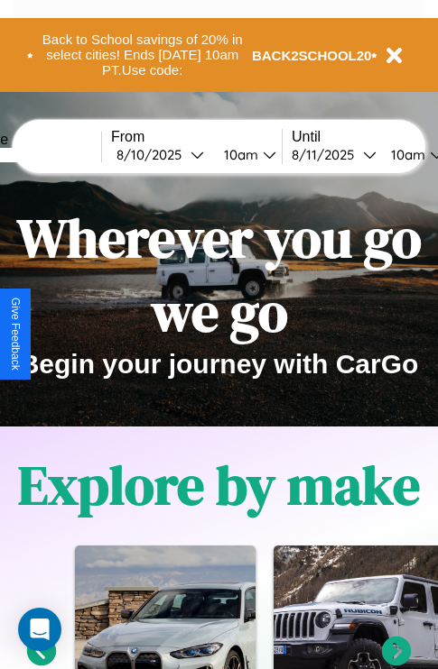
click at [60, 154] on input "text" at bounding box center [33, 155] width 135 height 14
type input "**********"
click at [182, 154] on div "8 / 10 / 2025" at bounding box center [153, 154] width 74 height 17
select select "*"
select select "****"
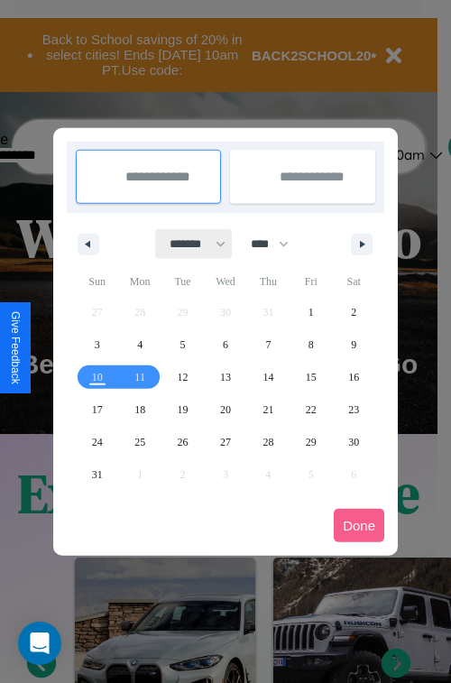
click at [189, 244] on select "******* ******** ***** ***** *** **** **** ****** ********* ******* ******** **…" at bounding box center [194, 244] width 77 height 30
select select "*"
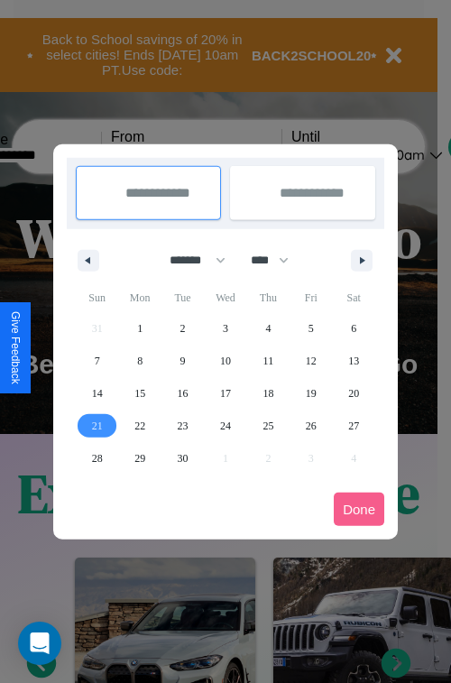
click at [97, 425] on span "21" at bounding box center [97, 426] width 11 height 32
type input "**********"
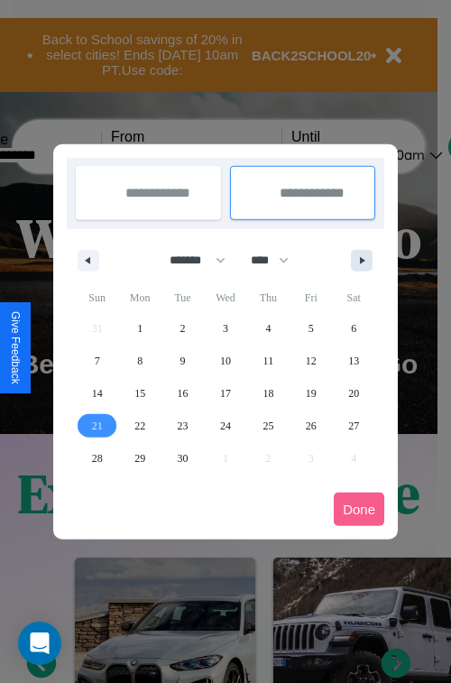
click at [362, 260] on icon "button" at bounding box center [365, 260] width 9 height 7
select select "*"
click at [225, 328] on span "1" at bounding box center [225, 328] width 5 height 32
type input "**********"
select select "*"
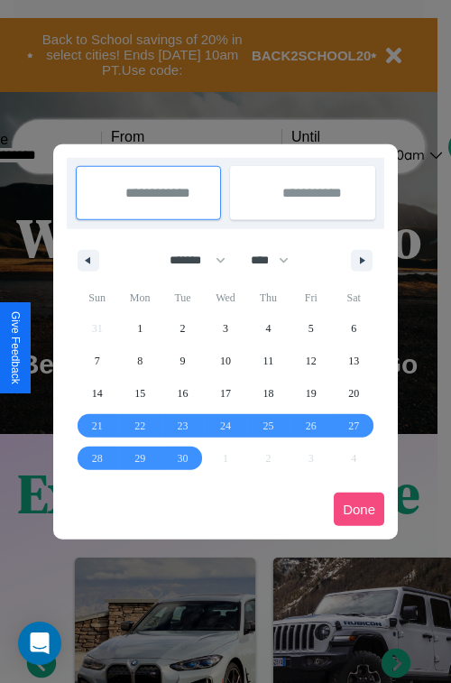
click at [359, 509] on button "Done" at bounding box center [359, 509] width 51 height 33
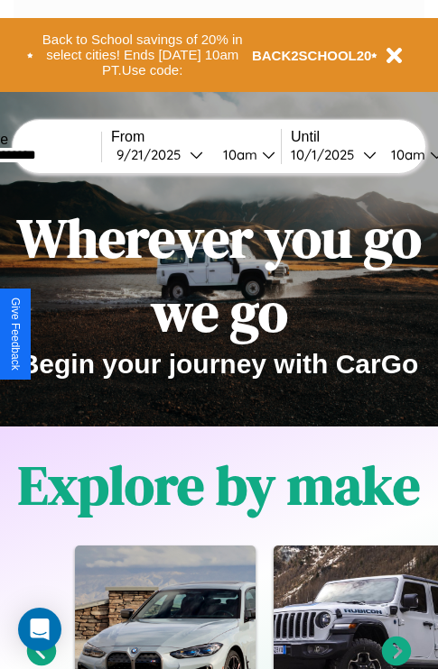
click at [260, 154] on div "10am" at bounding box center [238, 154] width 48 height 17
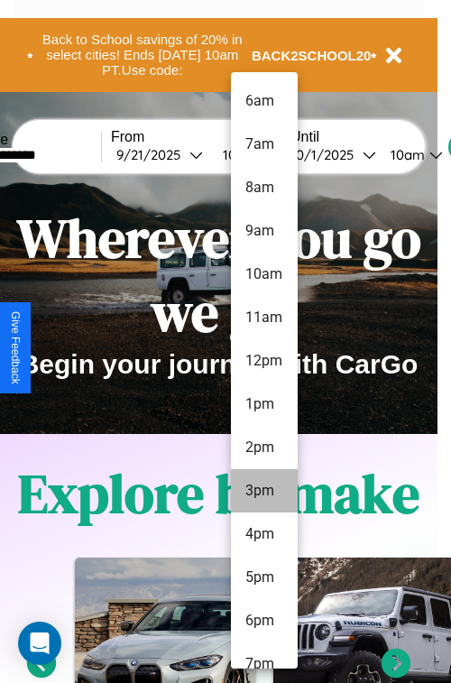
click at [263, 491] on li "3pm" at bounding box center [264, 490] width 67 height 43
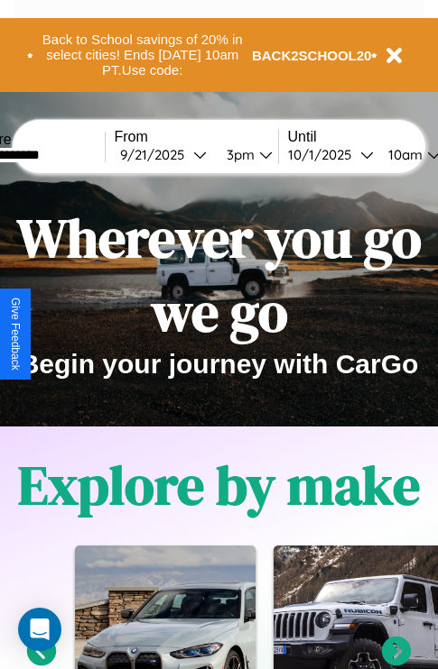
click at [425, 154] on div "10am" at bounding box center [403, 154] width 48 height 17
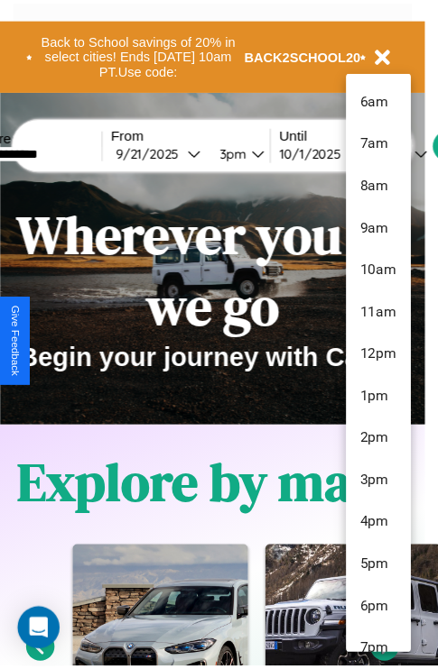
scroll to position [147, 0]
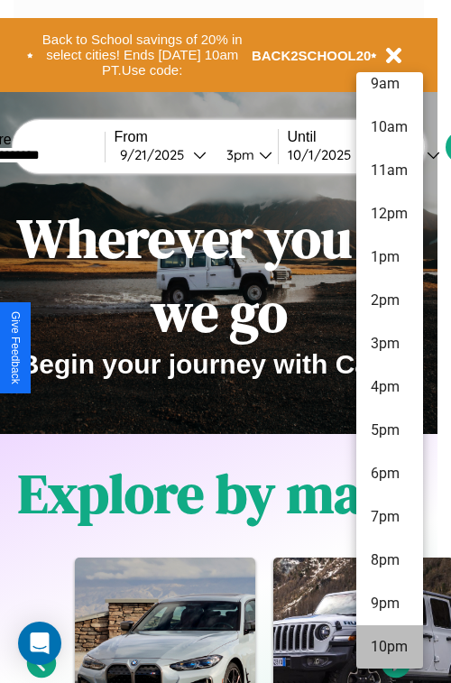
click at [389, 647] on li "10pm" at bounding box center [389, 646] width 67 height 43
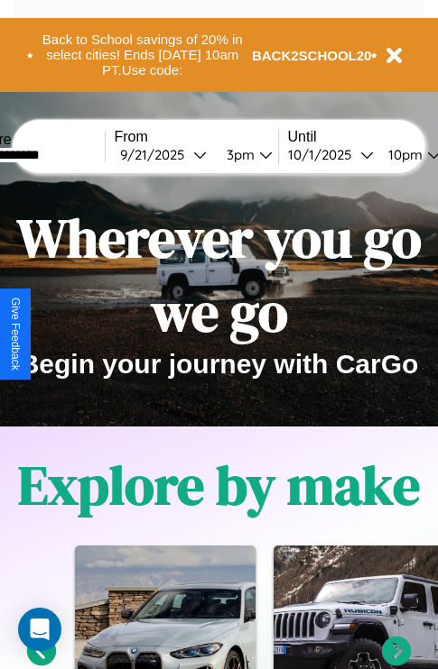
scroll to position [0, 63]
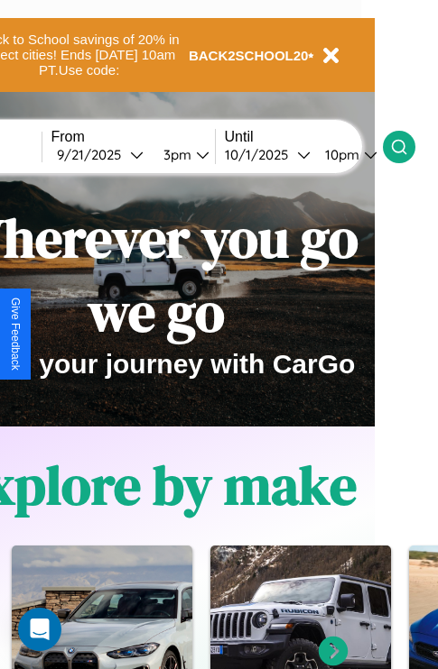
click at [408, 146] on icon at bounding box center [399, 147] width 18 height 18
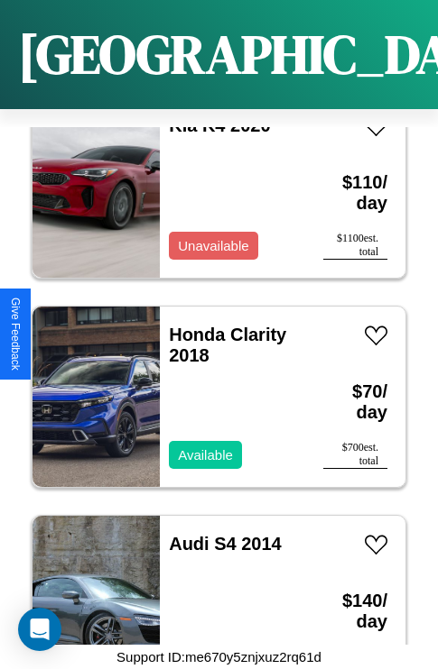
scroll to position [5301, 0]
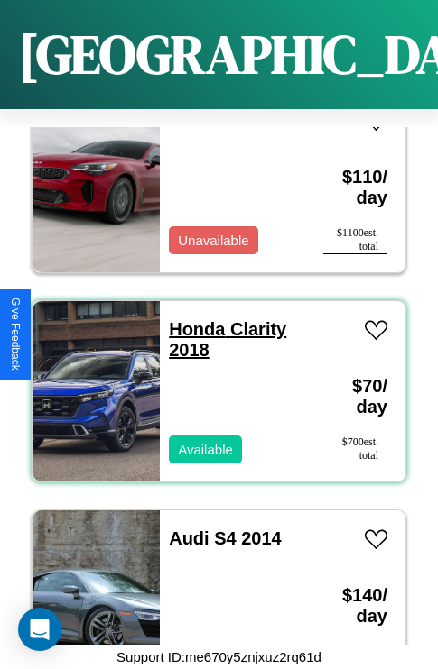
click at [191, 319] on link "Honda Clarity 2018" at bounding box center [227, 339] width 117 height 41
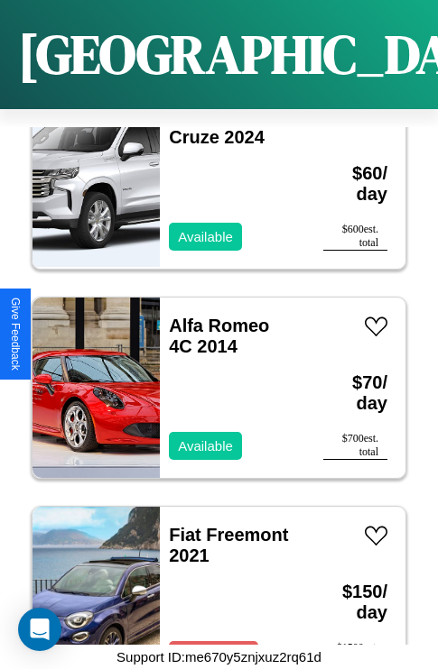
scroll to position [2161, 0]
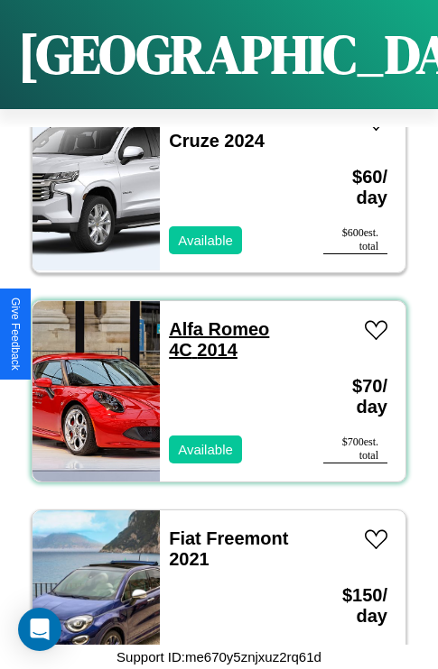
click at [213, 319] on link "Alfa Romeo 4C 2014" at bounding box center [219, 339] width 100 height 41
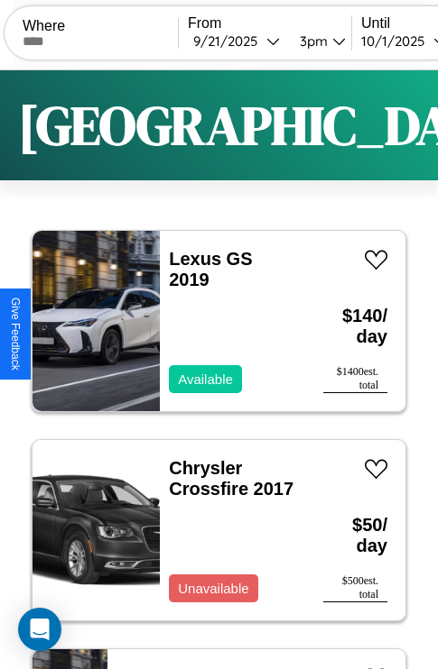
scroll to position [0, 0]
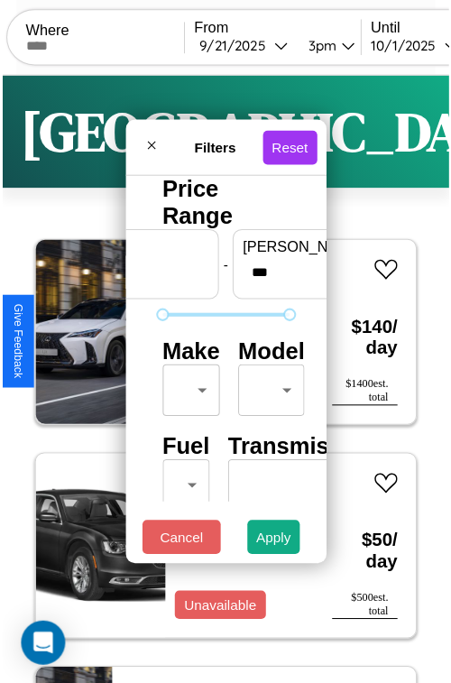
scroll to position [53, 0]
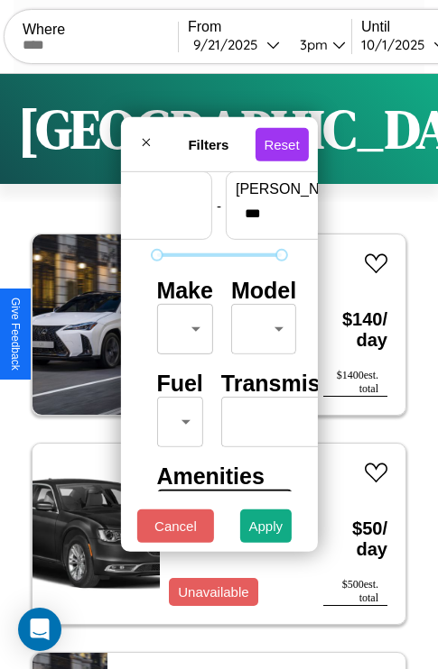
click at [181, 325] on body "CarGo Where From 9 / 21 / 2025 3pm Until 10 / 1 / 2025 10pm Become a Host Login…" at bounding box center [219, 372] width 438 height 744
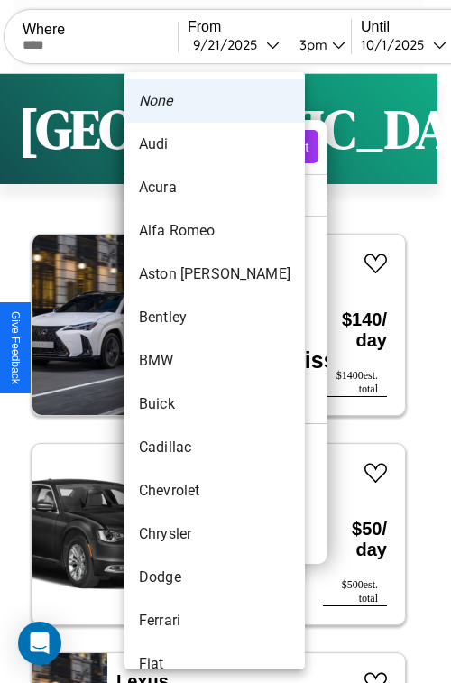
click at [180, 188] on li "Acura" at bounding box center [215, 187] width 180 height 43
type input "*****"
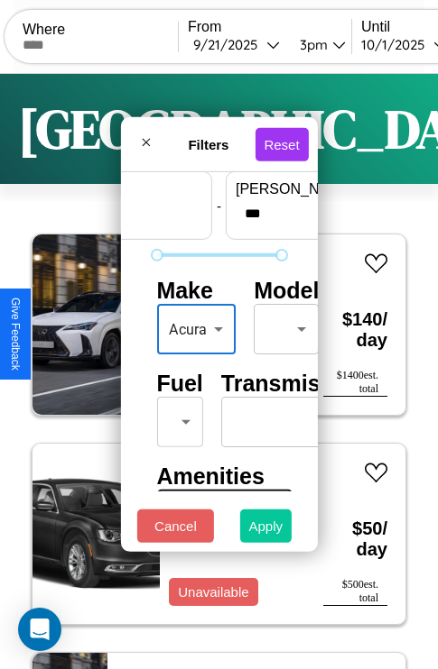
click at [266, 531] on button "Apply" at bounding box center [266, 526] width 52 height 33
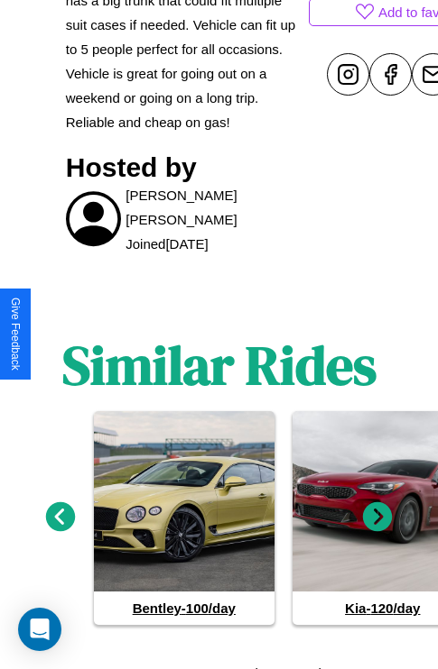
scroll to position [904, 0]
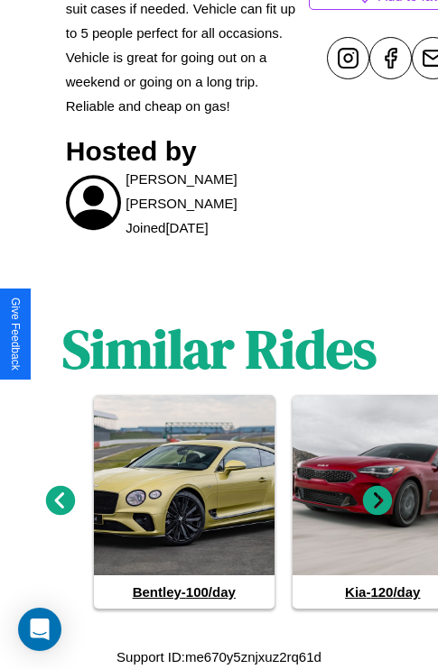
click at [377, 502] on icon at bounding box center [378, 501] width 30 height 30
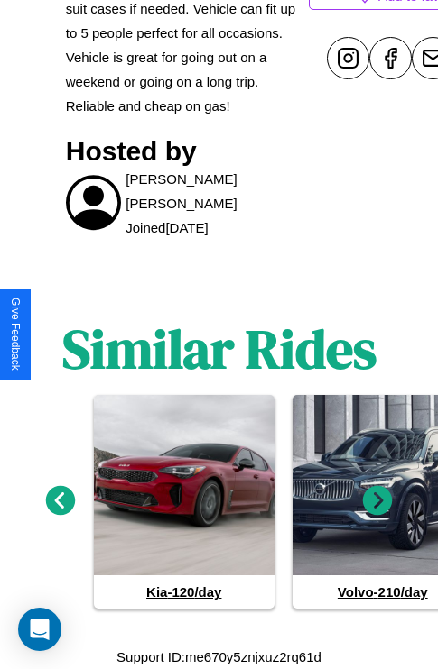
click at [377, 502] on icon at bounding box center [378, 501] width 30 height 30
